Goal: Task Accomplishment & Management: Manage account settings

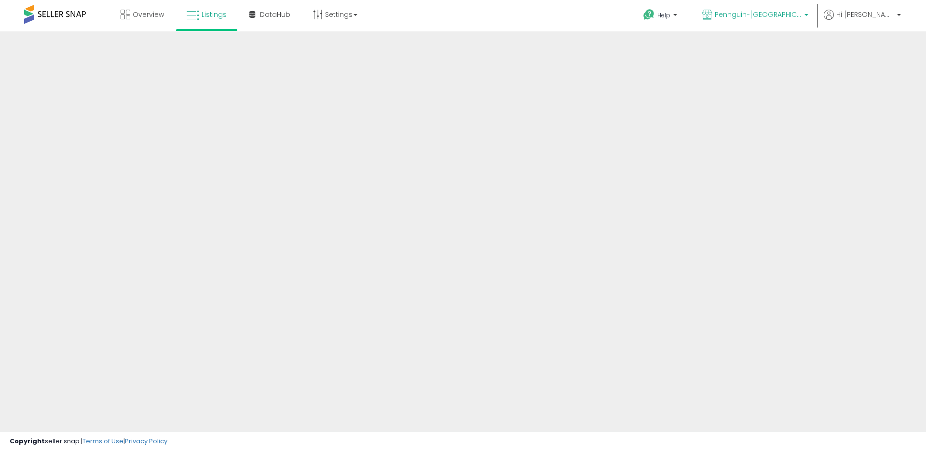
click at [793, 18] on span "Pennguin-[GEOGRAPHIC_DATA]-[GEOGRAPHIC_DATA]" at bounding box center [758, 15] width 87 height 10
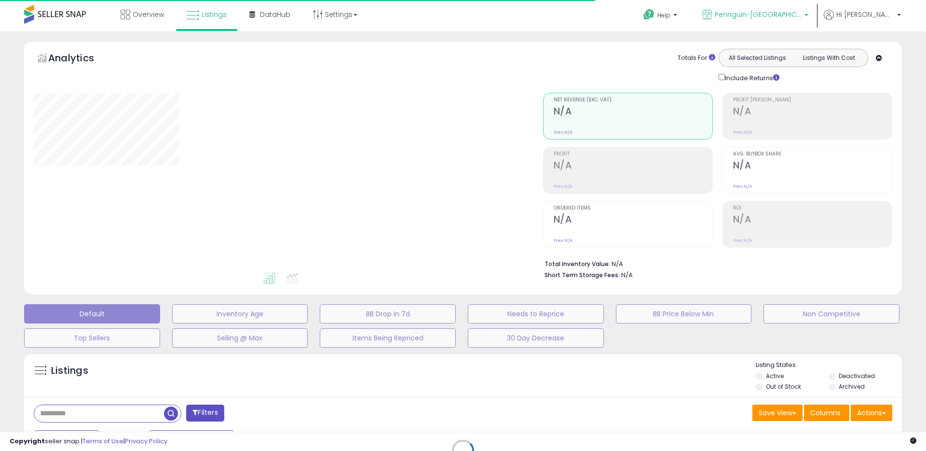
click at [783, 15] on span "Pennguin-[GEOGRAPHIC_DATA]-[GEOGRAPHIC_DATA]" at bounding box center [758, 15] width 87 height 10
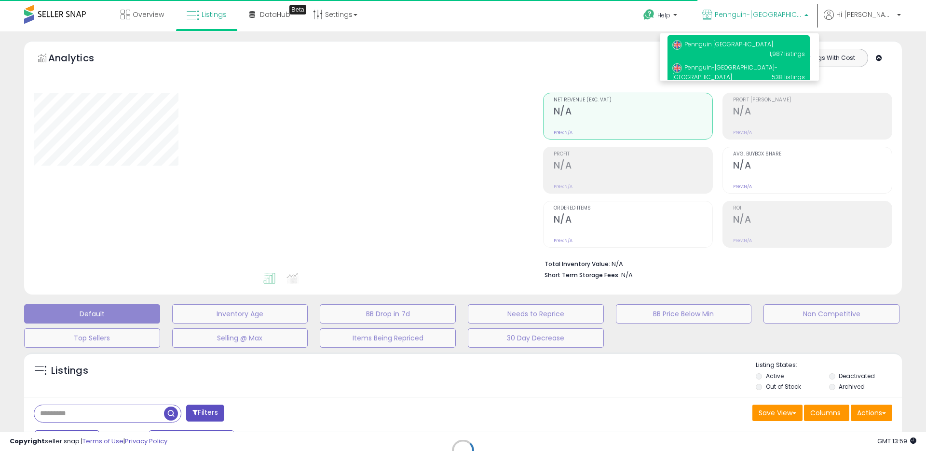
type input "**********"
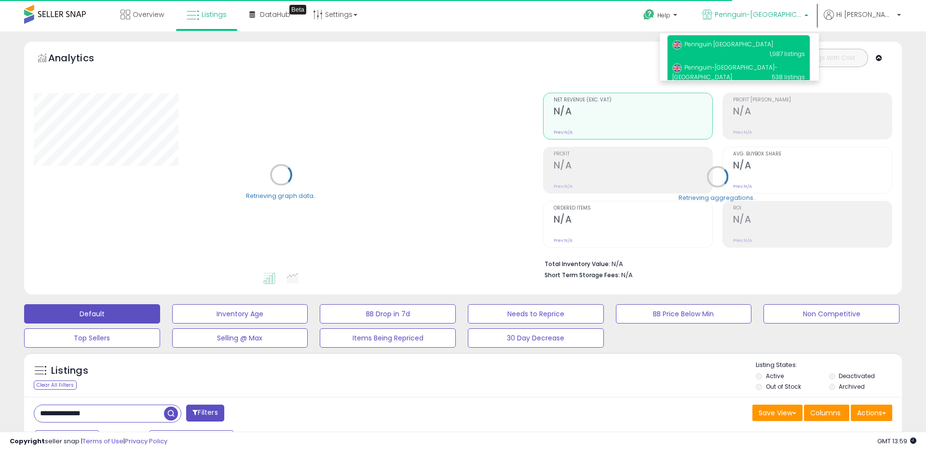
click at [786, 48] on p "Pennguin [GEOGRAPHIC_DATA] 1,987 listings" at bounding box center [739, 49] width 142 height 28
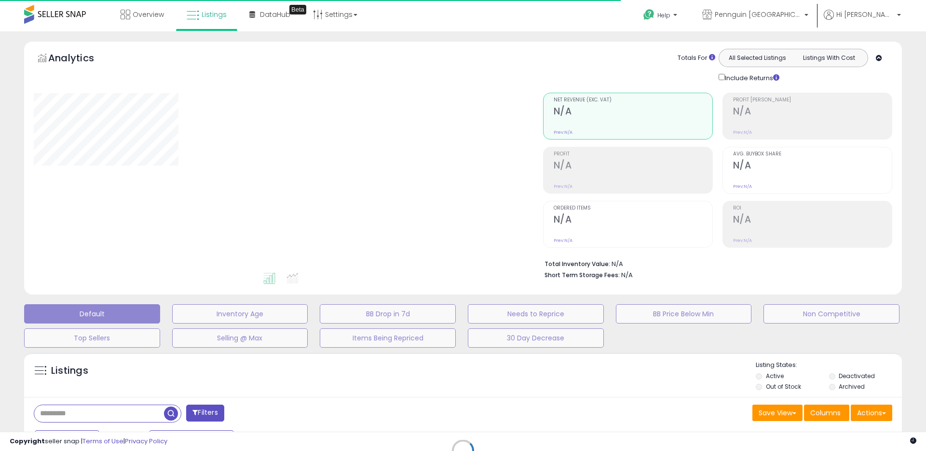
type input "**********"
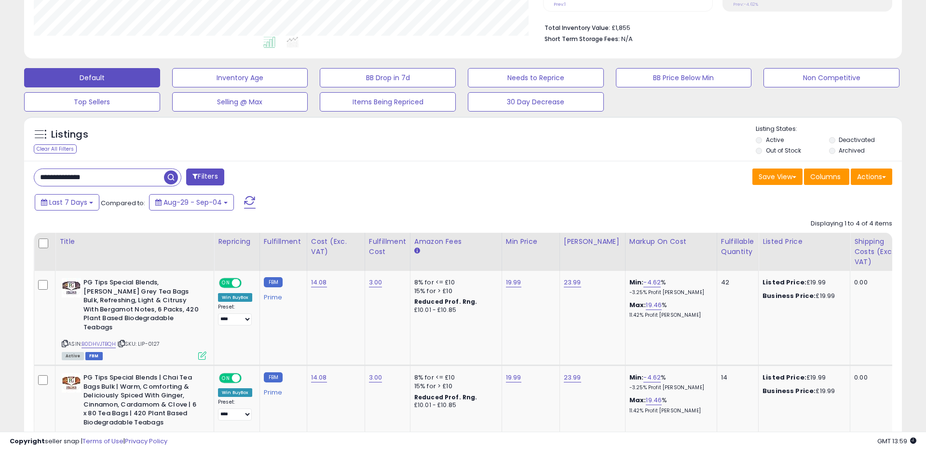
scroll to position [246, 0]
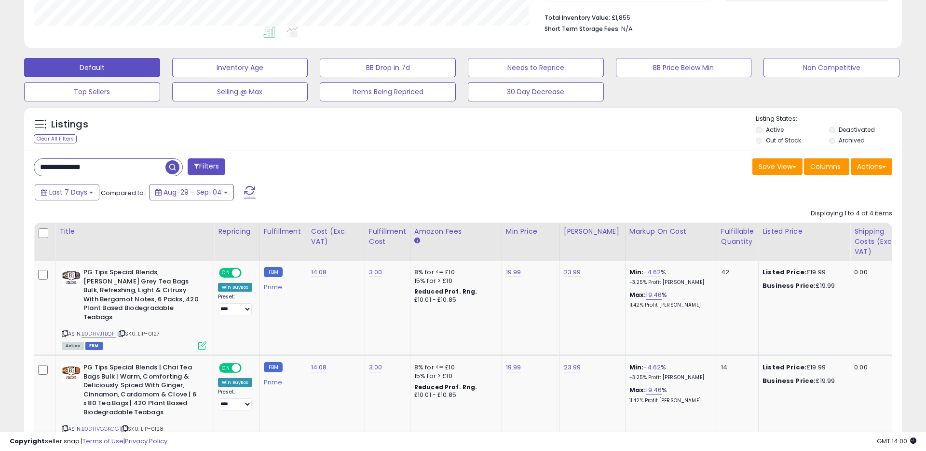
click at [107, 168] on input "**********" at bounding box center [99, 167] width 131 height 17
click at [107, 168] on input "**********" at bounding box center [141, 167] width 214 height 17
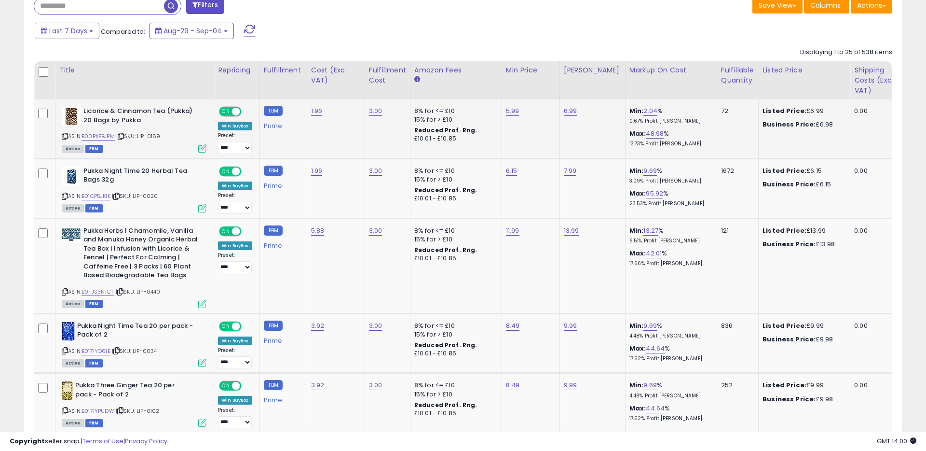
scroll to position [0, 0]
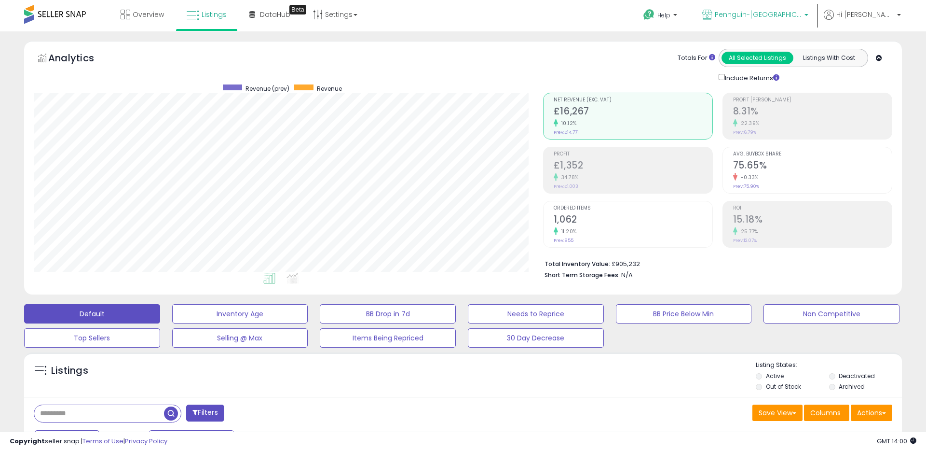
click at [802, 14] on span "Pennguin-[GEOGRAPHIC_DATA]-[GEOGRAPHIC_DATA]" at bounding box center [758, 15] width 87 height 10
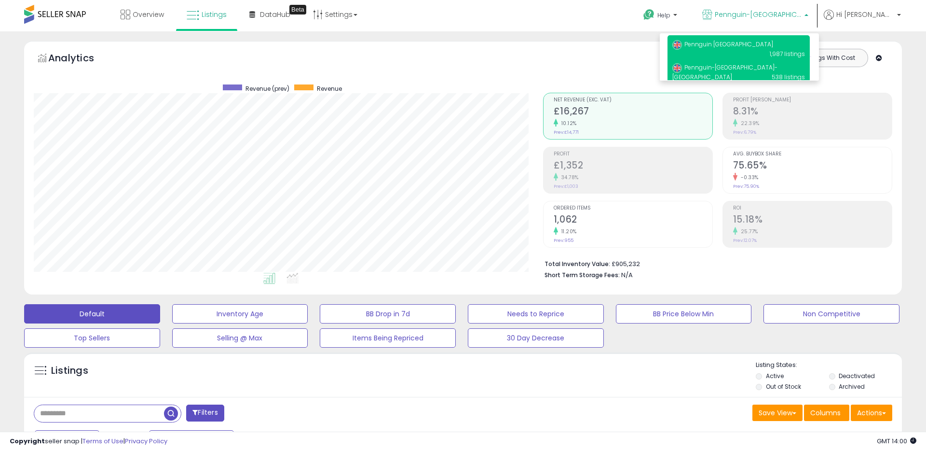
click at [775, 48] on p "Pennguin UK 1,987 listings" at bounding box center [739, 49] width 142 height 28
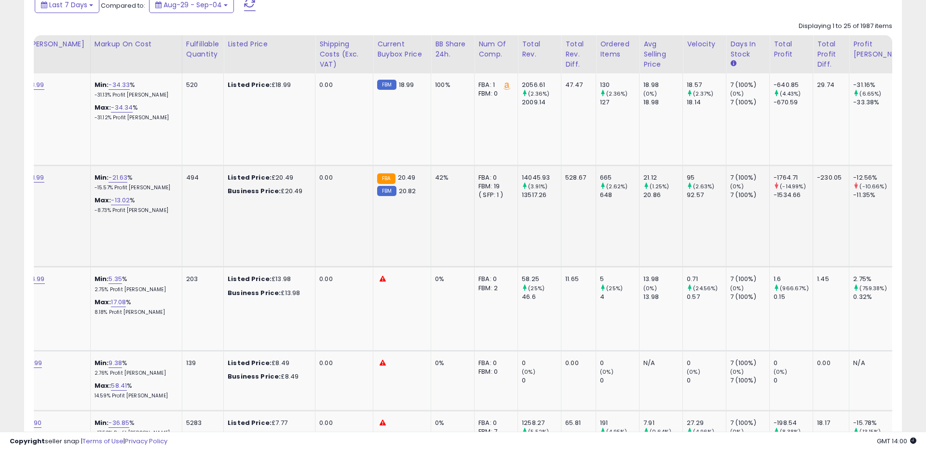
scroll to position [0, 532]
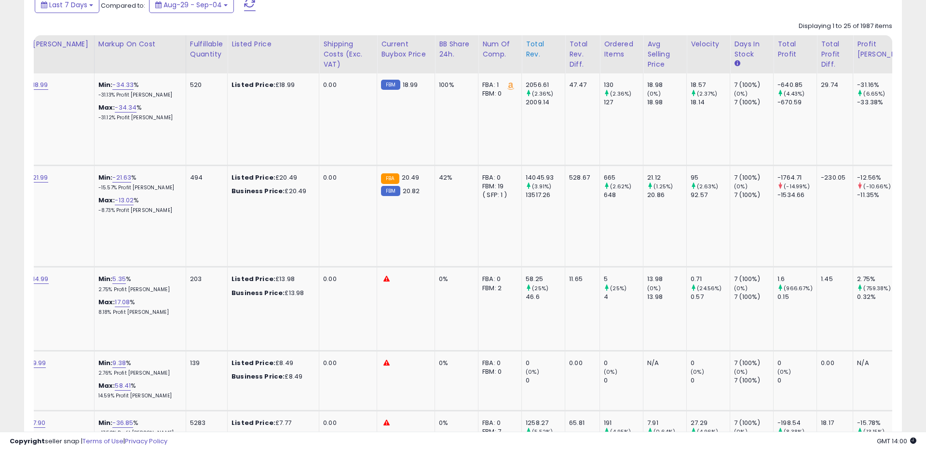
click at [526, 44] on div "Total Rev." at bounding box center [543, 49] width 35 height 20
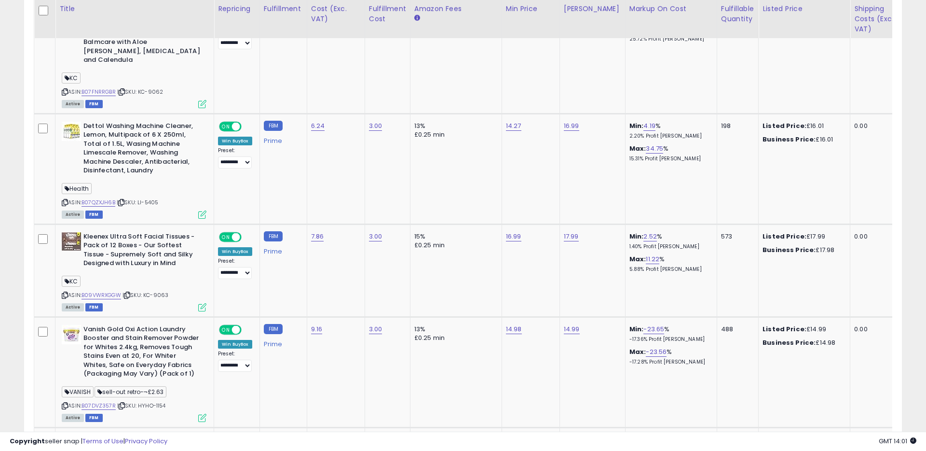
scroll to position [2025, 0]
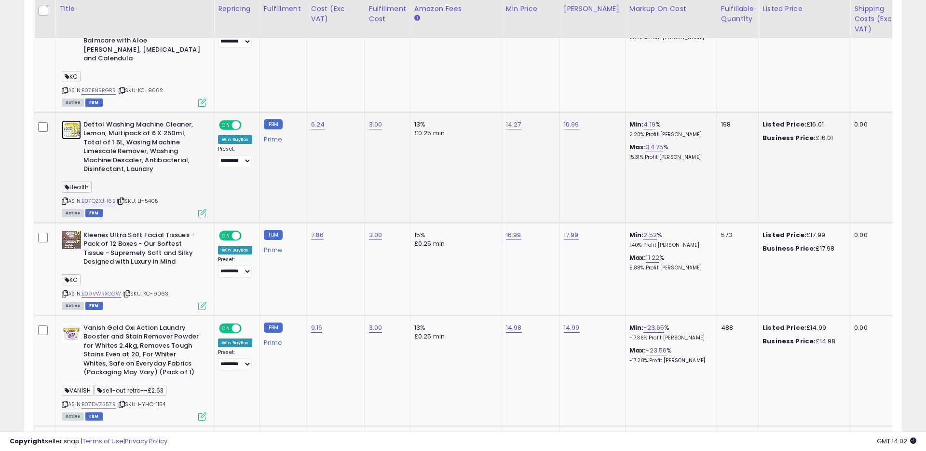
click at [72, 120] on img at bounding box center [71, 129] width 19 height 19
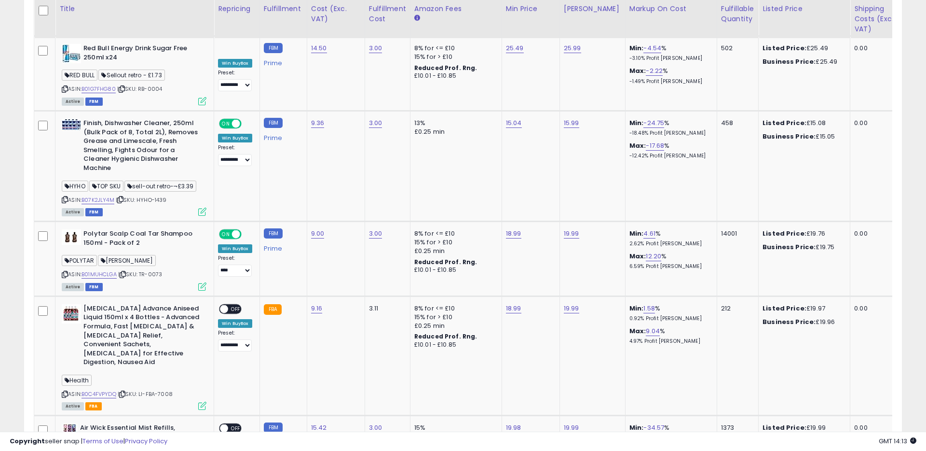
scroll to position [2645, 0]
click at [73, 118] on img at bounding box center [71, 124] width 19 height 12
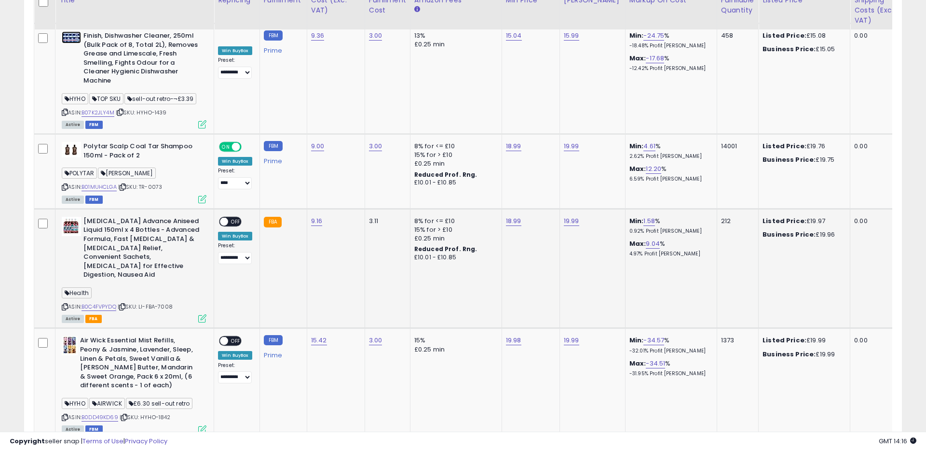
scroll to position [2733, 0]
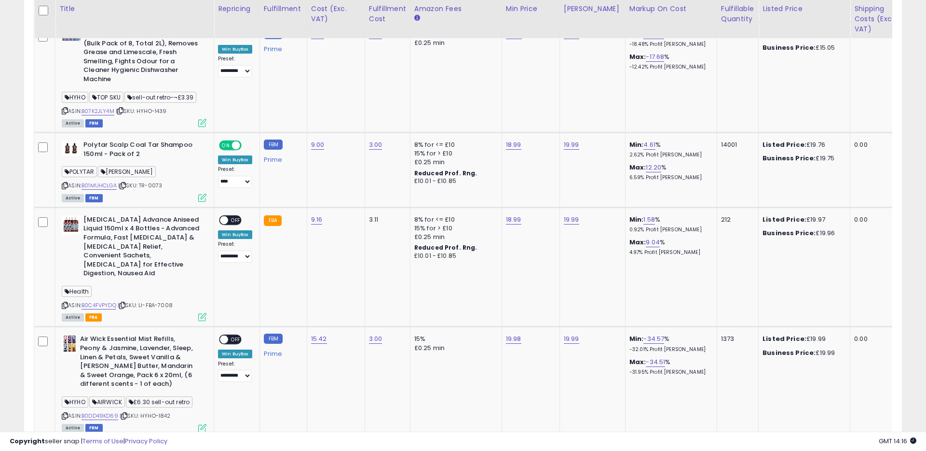
click at [798, 448] on link "2" at bounding box center [801, 456] width 16 height 16
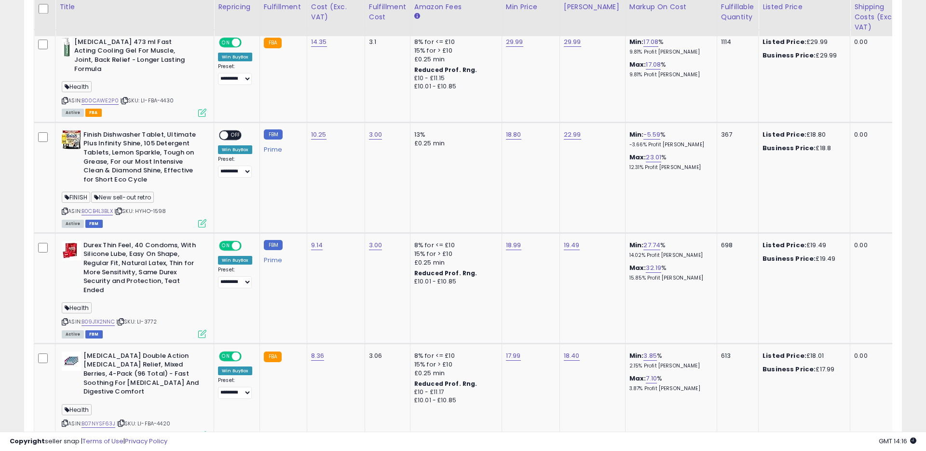
scroll to position [583, 0]
click at [73, 135] on img at bounding box center [71, 141] width 19 height 19
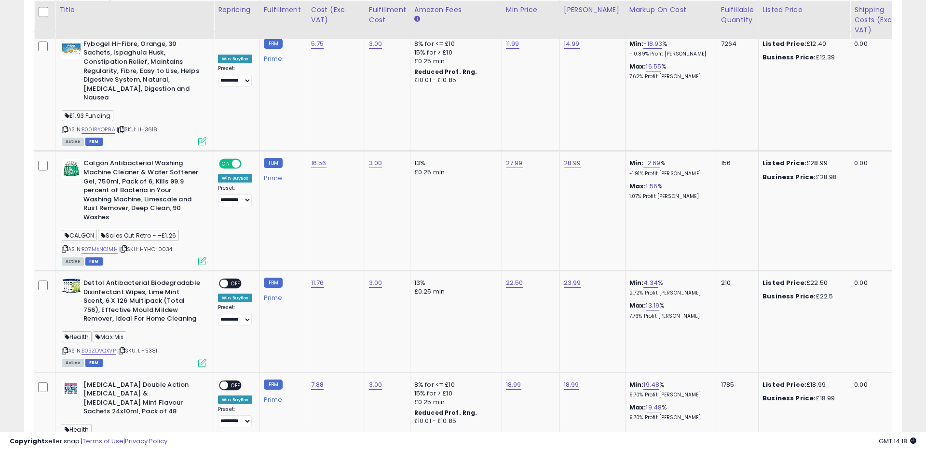
scroll to position [1848, 0]
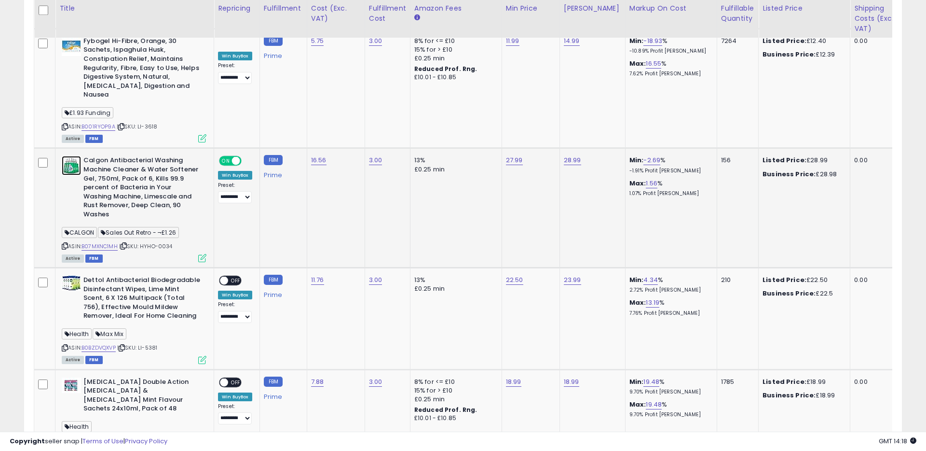
click at [72, 156] on img at bounding box center [71, 165] width 19 height 19
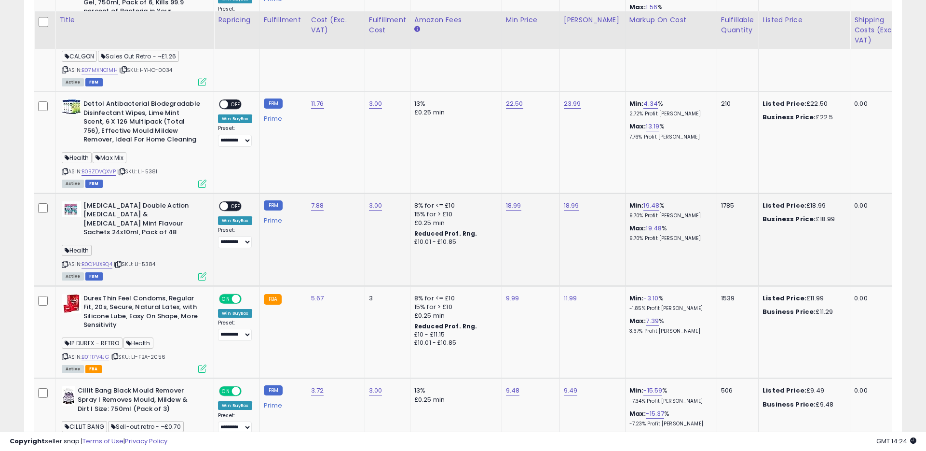
scroll to position [2036, 0]
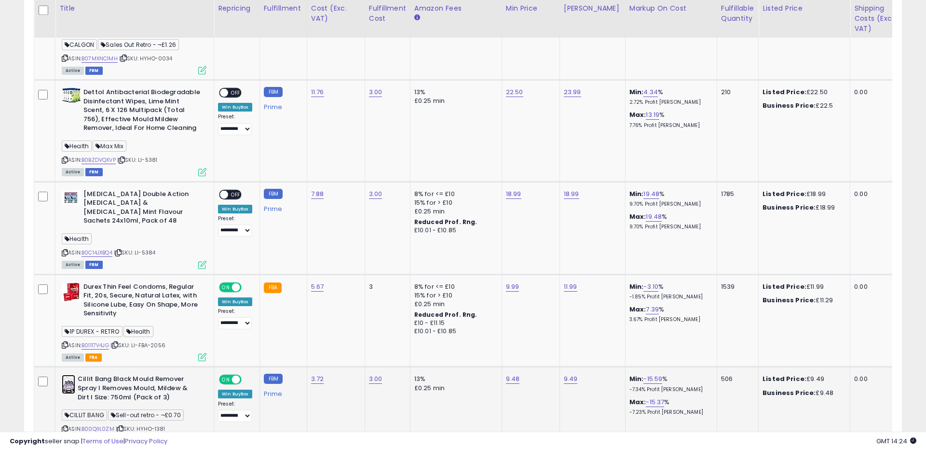
click at [72, 374] on img at bounding box center [69, 383] width 14 height 19
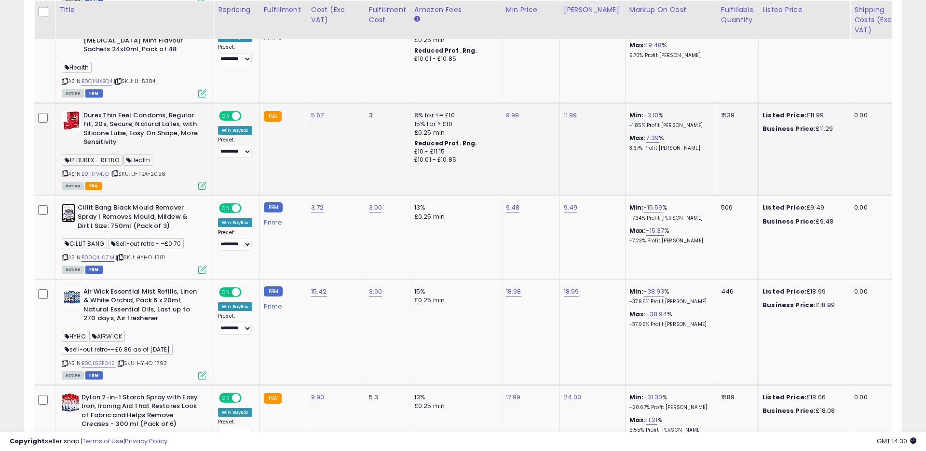
scroll to position [2213, 0]
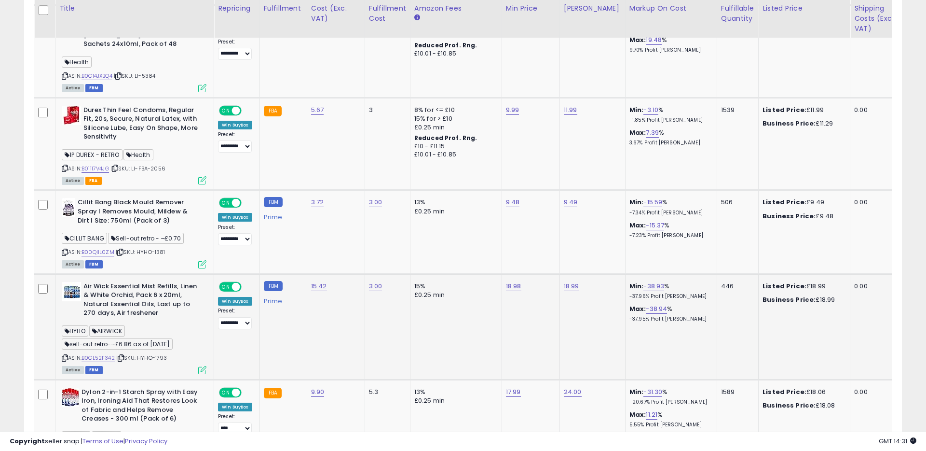
click at [81, 282] on div "Air Wick Essential Mist Refills, Linen & White Orchid, Pack 6 x 20ml, Natural E…" at bounding box center [134, 301] width 145 height 38
click at [75, 282] on img at bounding box center [71, 291] width 19 height 19
click at [70, 106] on img at bounding box center [71, 115] width 19 height 19
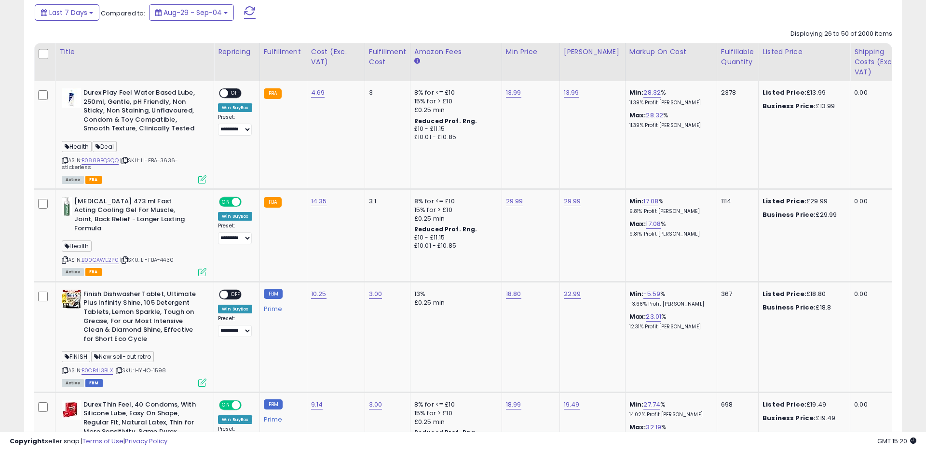
scroll to position [469, 0]
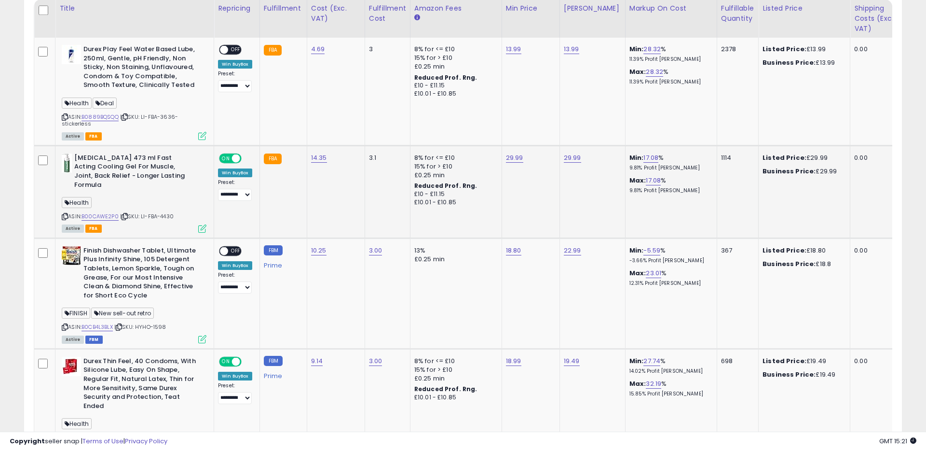
drag, startPoint x: 316, startPoint y: 189, endPoint x: 316, endPoint y: 145, distance: 43.9
click at [316, 145] on td "14.35" at bounding box center [336, 191] width 58 height 93
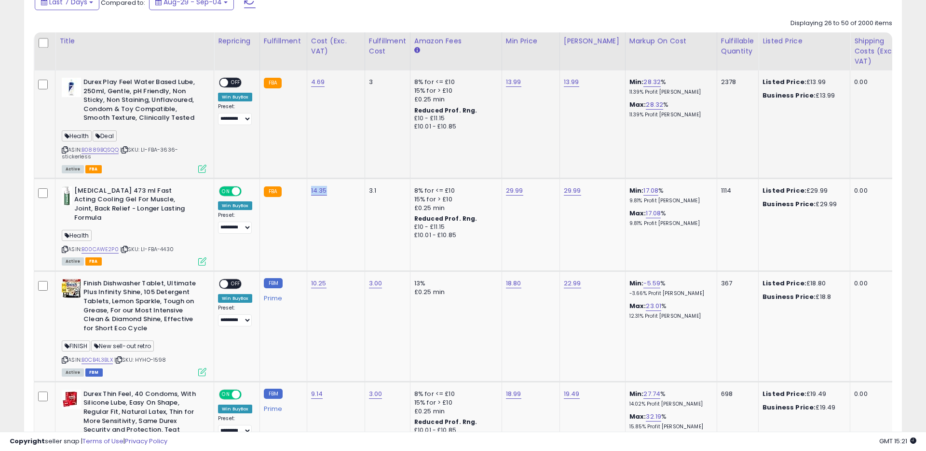
scroll to position [446, 0]
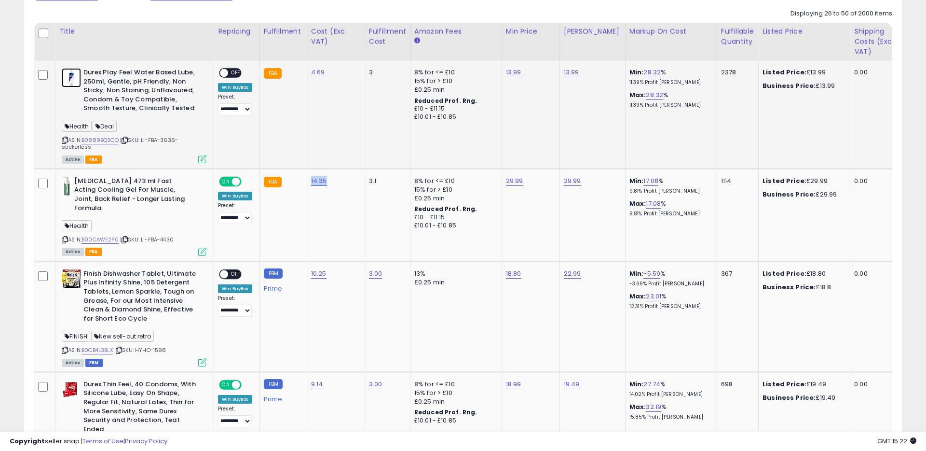
click at [71, 84] on img at bounding box center [71, 77] width 19 height 19
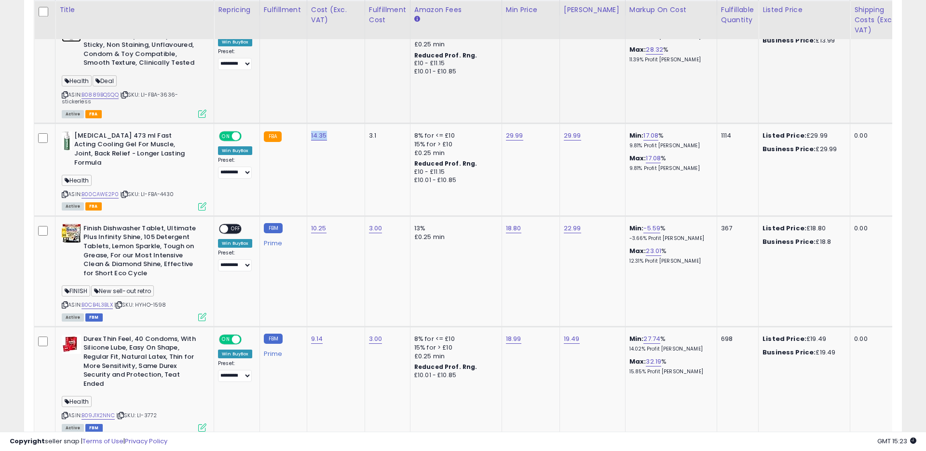
scroll to position [497, 0]
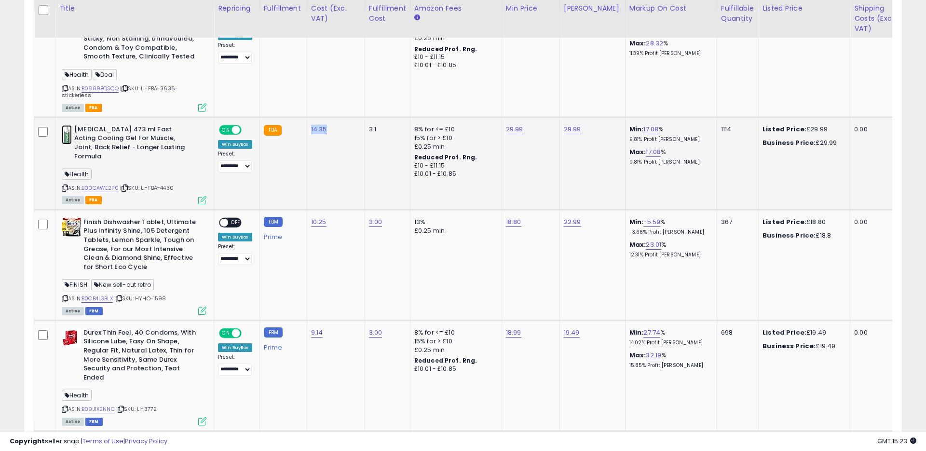
click at [66, 138] on img at bounding box center [67, 134] width 10 height 19
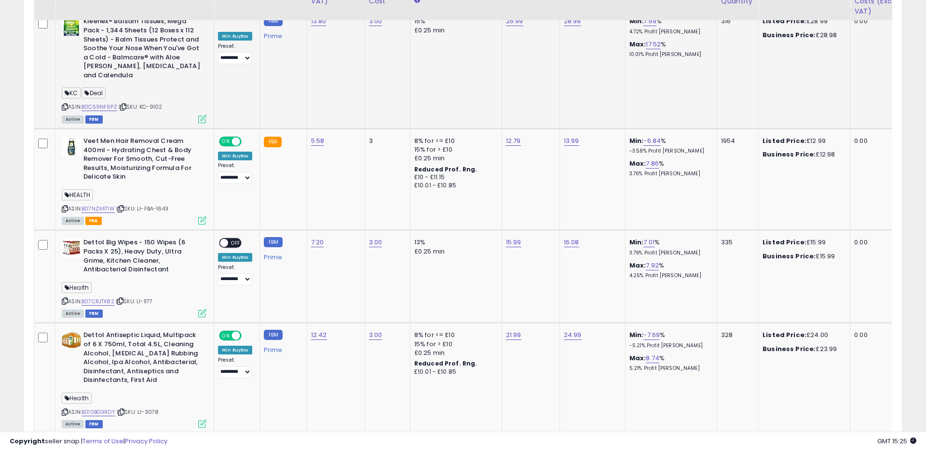
scroll to position [1226, 0]
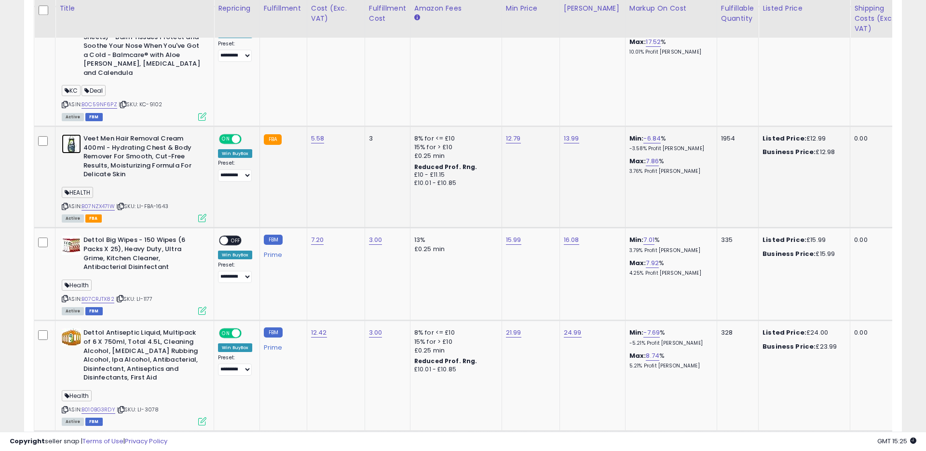
click at [74, 134] on img at bounding box center [71, 143] width 19 height 19
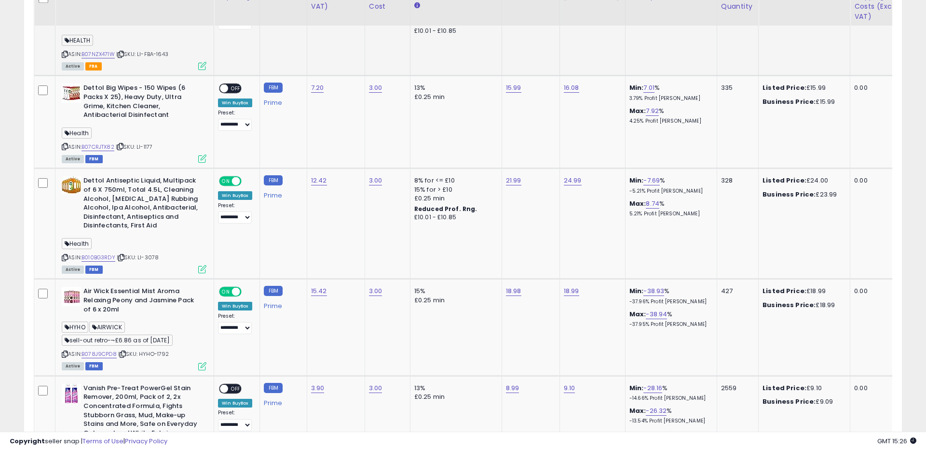
scroll to position [1382, 0]
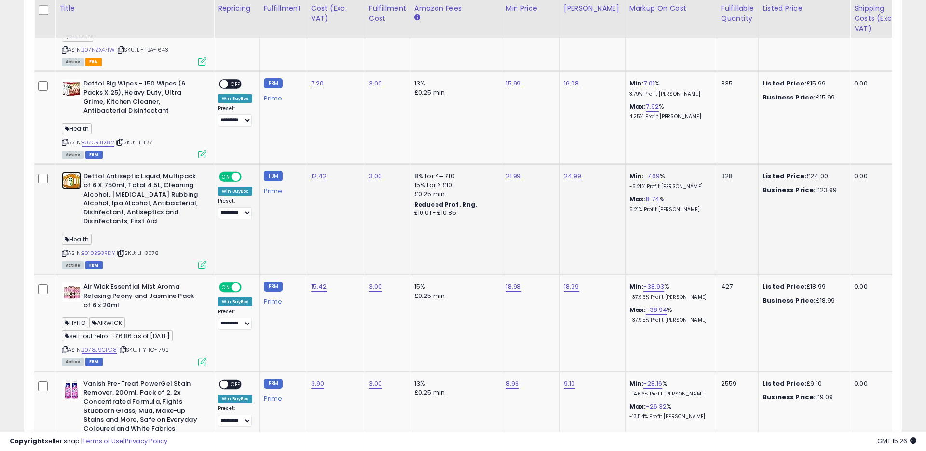
click at [73, 172] on img at bounding box center [71, 180] width 19 height 17
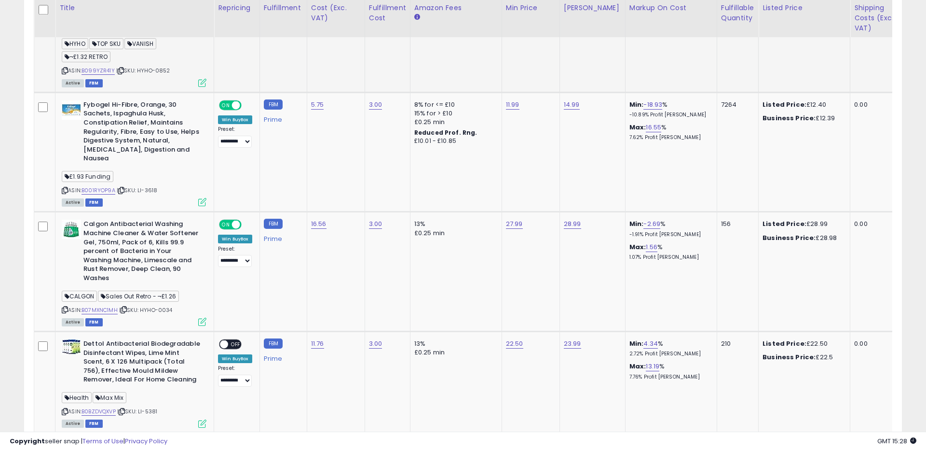
scroll to position [1786, 0]
click at [65, 99] on img at bounding box center [71, 108] width 19 height 19
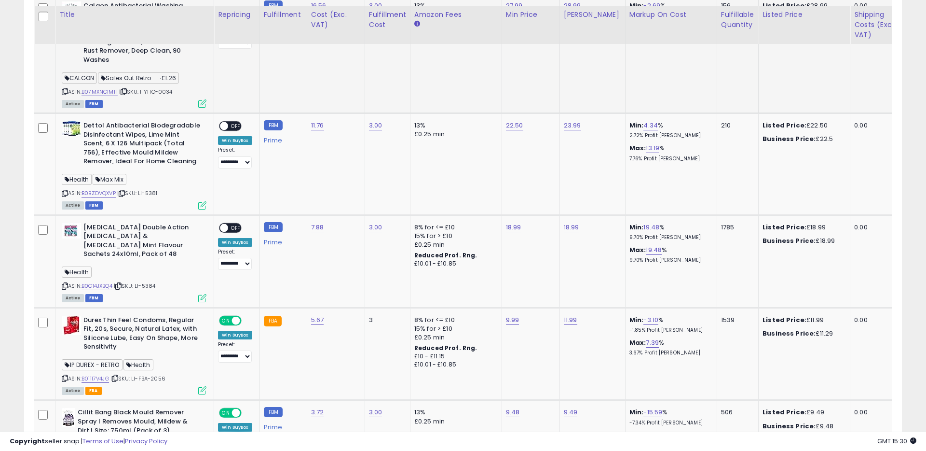
scroll to position [2015, 0]
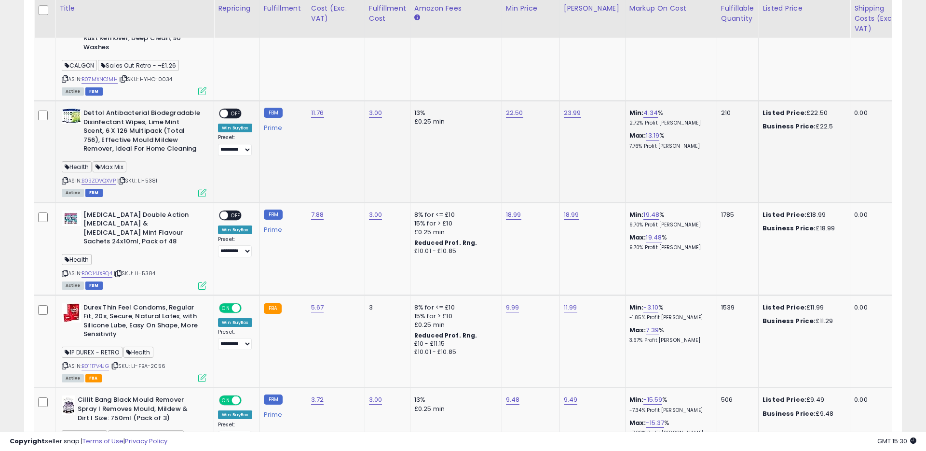
click at [109, 109] on b "Dettol Antibacterial Biodegradable Disinfectant Wipes, Lime Mint Scent, 6 X 126…" at bounding box center [141, 132] width 117 height 47
click at [75, 109] on img at bounding box center [71, 116] width 19 height 15
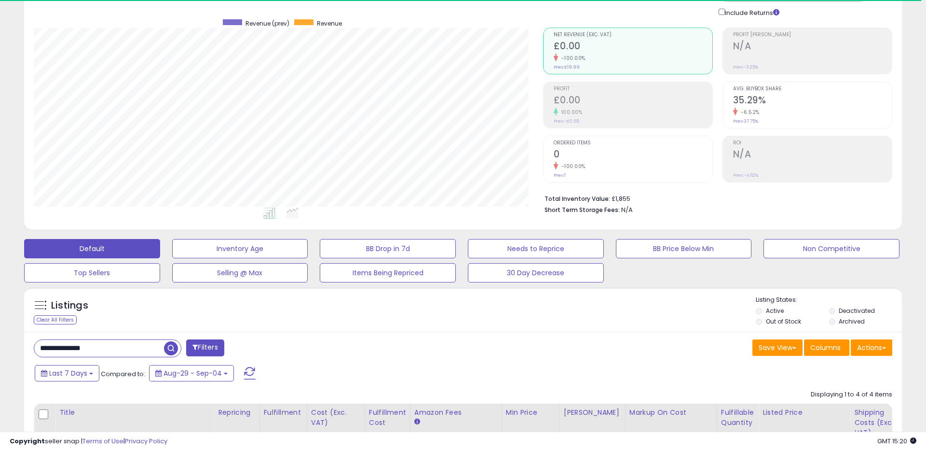
scroll to position [51, 0]
